Goal: Browse casually: Explore the website without a specific task or goal

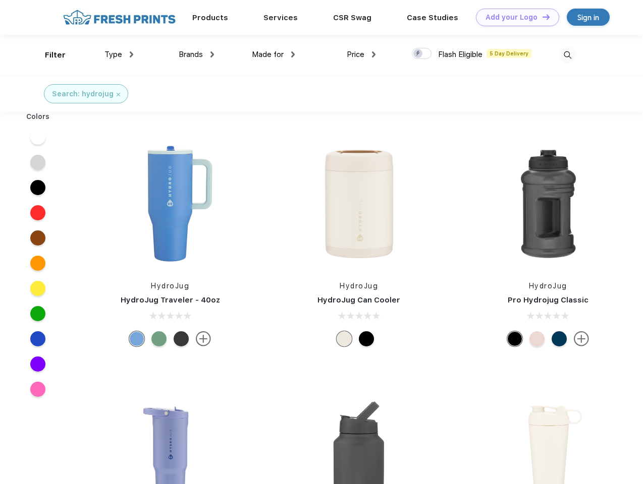
click at [513, 17] on link "Add your Logo Design Tool" at bounding box center [517, 18] width 83 height 18
click at [0, 0] on div "Design Tool" at bounding box center [0, 0] width 0 height 0
click at [541, 17] on link "Add your Logo Design Tool" at bounding box center [517, 18] width 83 height 18
click at [48, 55] on div "Filter" at bounding box center [55, 55] width 21 height 12
click at [119, 54] on span "Type" at bounding box center [113, 54] width 18 height 9
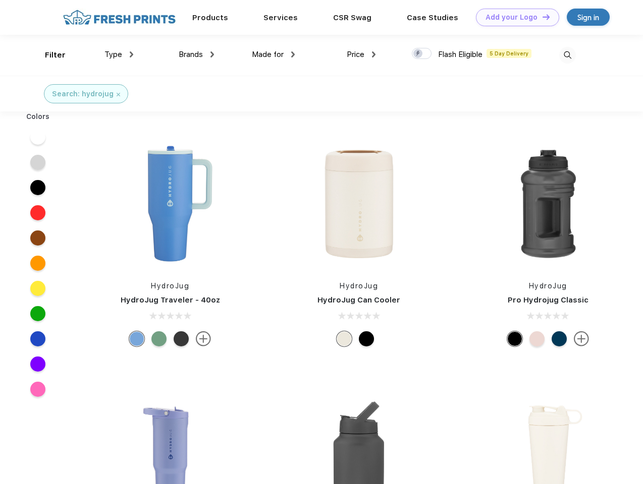
click at [196, 54] on span "Brands" at bounding box center [191, 54] width 24 height 9
click at [273, 54] on span "Made for" at bounding box center [268, 54] width 32 height 9
click at [361, 54] on span "Price" at bounding box center [356, 54] width 18 height 9
click at [422, 54] on div at bounding box center [422, 53] width 20 height 11
click at [418, 54] on input "checkbox" at bounding box center [415, 50] width 7 height 7
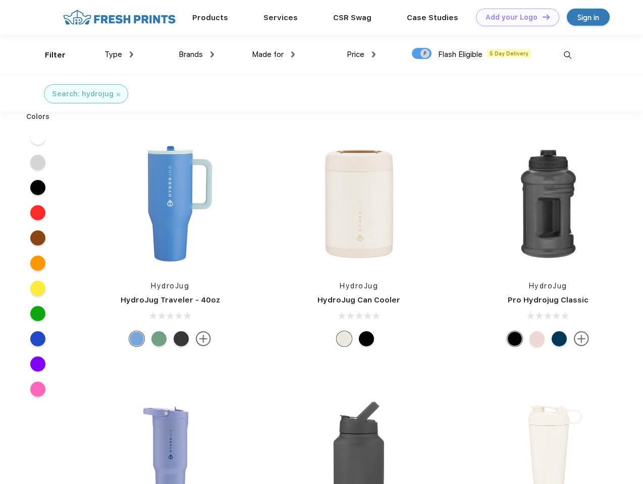
click at [567, 55] on img at bounding box center [567, 55] width 17 height 17
